Goal: Task Accomplishment & Management: Complete application form

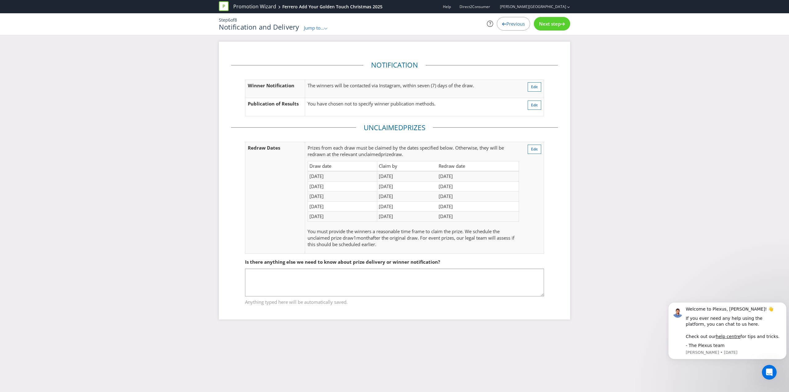
drag, startPoint x: 706, startPoint y: 200, endPoint x: 693, endPoint y: 198, distance: 13.8
click at [706, 200] on div "Notification Winner Notification The winners will be contacted via Instagram, w…" at bounding box center [394, 185] width 789 height 287
click at [534, 148] on span "Edit" at bounding box center [534, 148] width 7 height 5
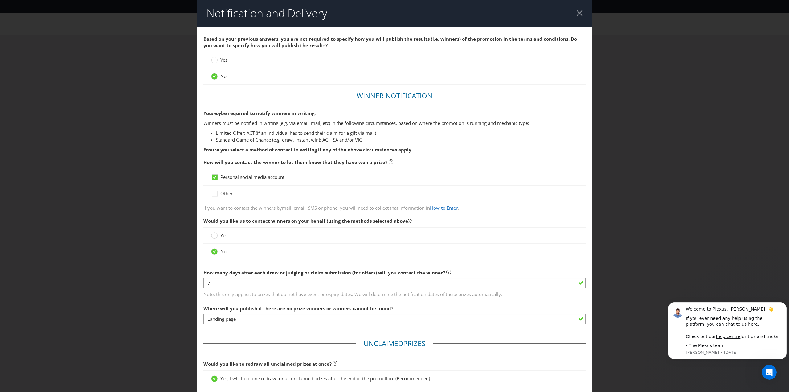
click at [579, 12] on header "Notification and Delivery" at bounding box center [394, 13] width 395 height 27
click at [577, 10] on div at bounding box center [580, 13] width 6 height 6
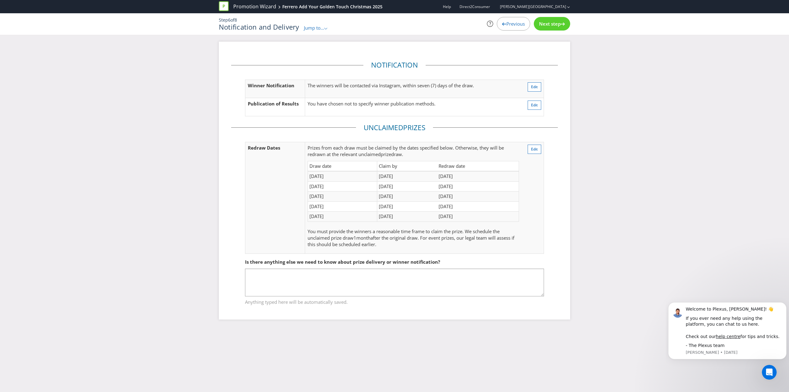
click at [547, 21] on span "Next step" at bounding box center [550, 24] width 22 height 6
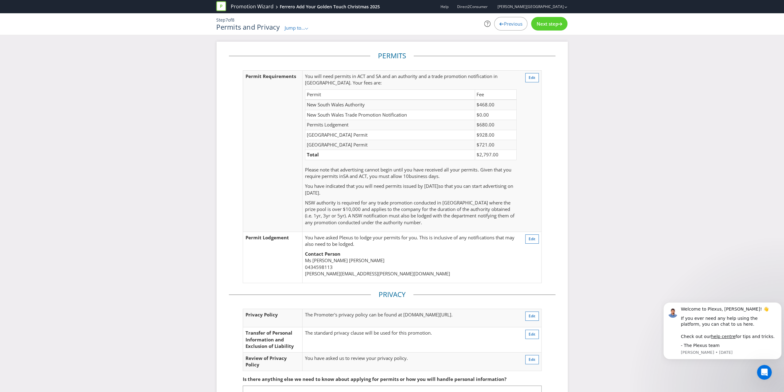
drag, startPoint x: 554, startPoint y: 24, endPoint x: 531, endPoint y: 31, distance: 24.2
click at [554, 24] on span "Next step" at bounding box center [548, 24] width 22 height 6
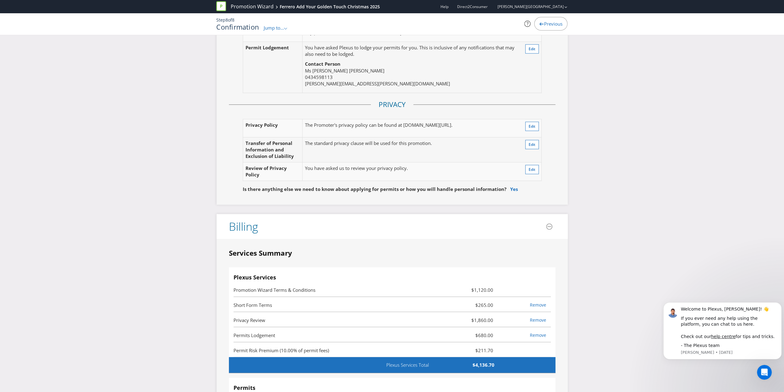
scroll to position [1500, 0]
